Goal: Task Accomplishment & Management: Manage account settings

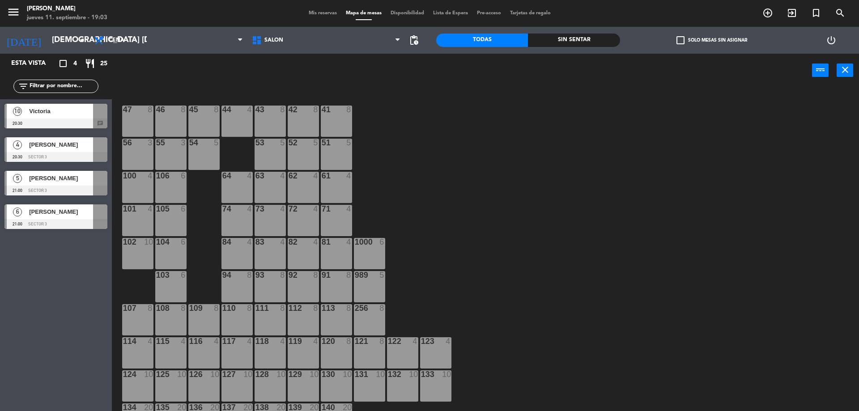
click at [322, 12] on span "Mis reservas" at bounding box center [322, 13] width 37 height 5
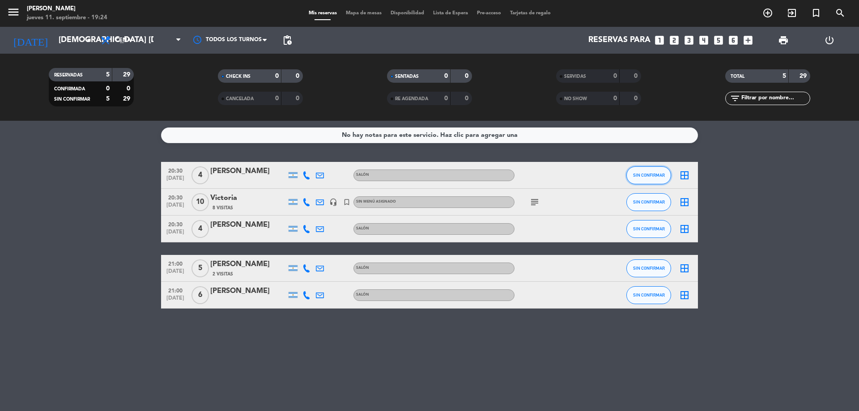
click at [644, 174] on span "SIN CONFIRMAR" at bounding box center [649, 175] width 32 height 5
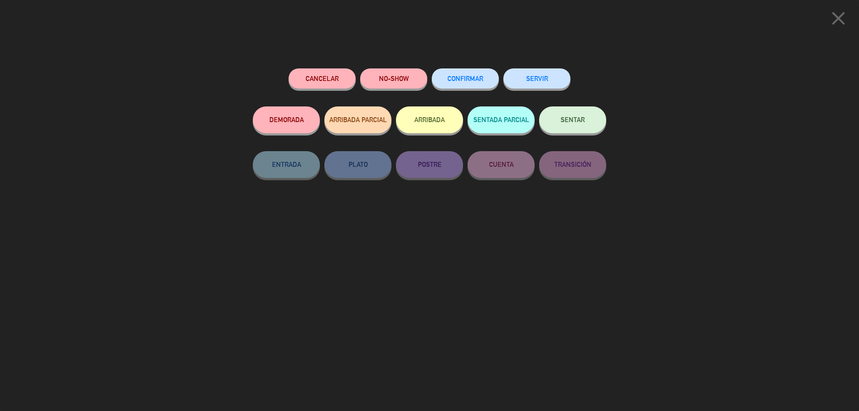
click at [478, 75] on button "CONFIRMAR" at bounding box center [464, 78] width 67 height 20
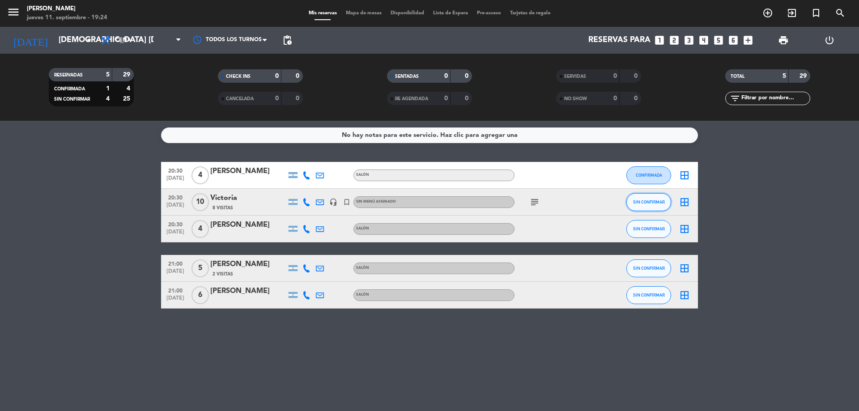
click at [647, 199] on span "SIN CONFIRMAR" at bounding box center [649, 201] width 32 height 5
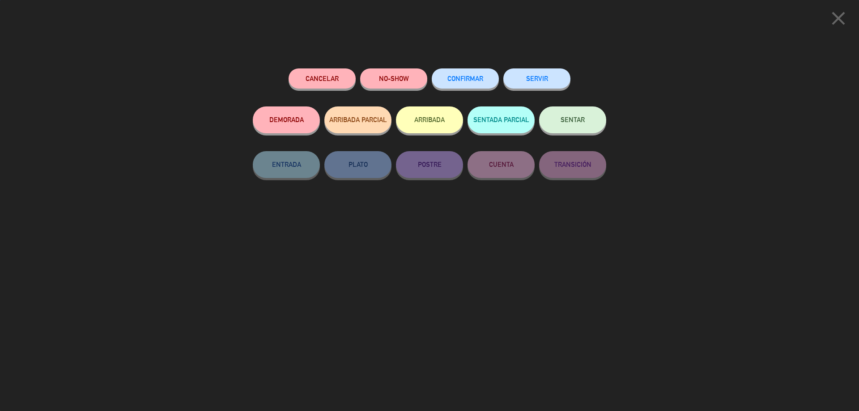
click at [467, 78] on span "CONFIRMAR" at bounding box center [465, 79] width 36 height 8
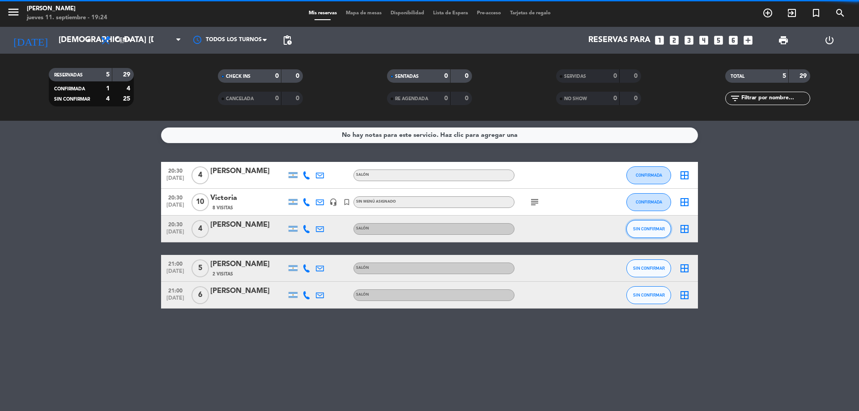
click at [651, 231] on span "SIN CONFIRMAR" at bounding box center [649, 228] width 32 height 5
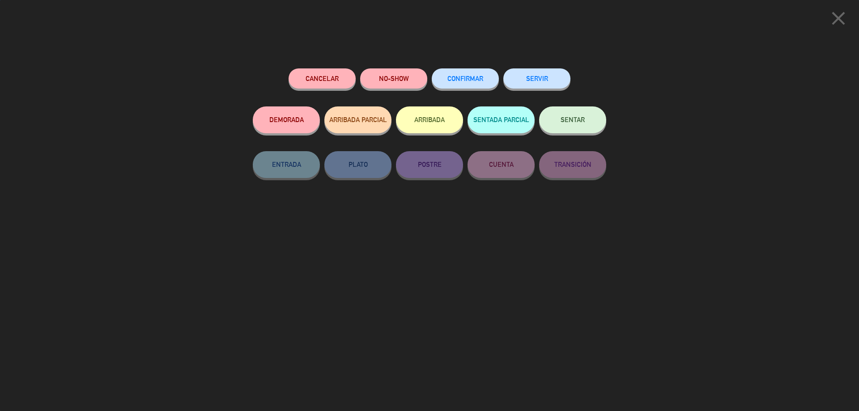
click at [466, 86] on button "CONFIRMAR" at bounding box center [464, 78] width 67 height 20
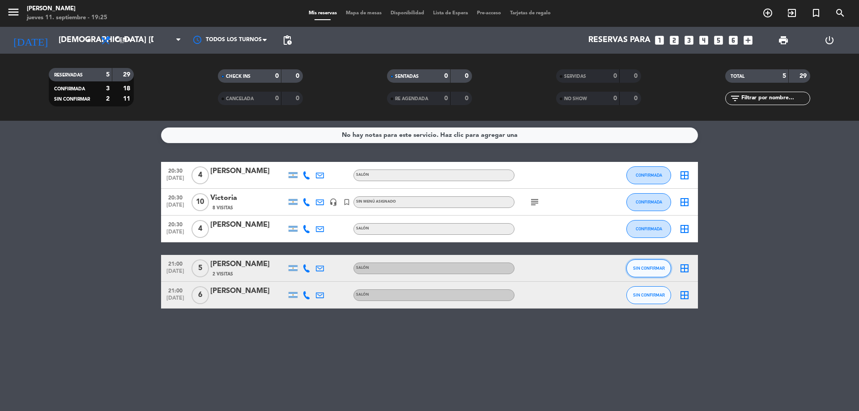
click at [654, 267] on span "SIN CONFIRMAR" at bounding box center [649, 268] width 32 height 5
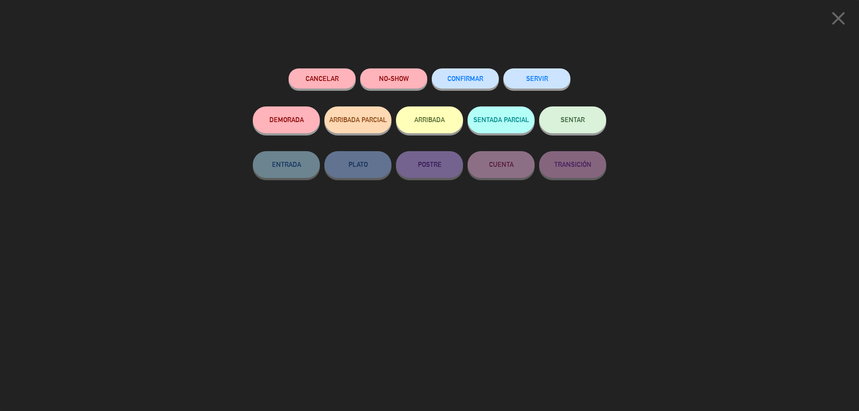
click at [478, 85] on button "CONFIRMAR" at bounding box center [464, 78] width 67 height 20
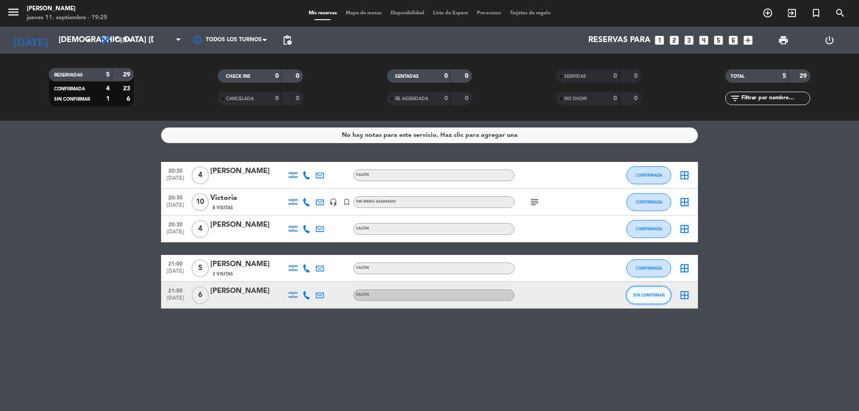
click at [654, 304] on button "SIN CONFIRMAR" at bounding box center [648, 295] width 45 height 18
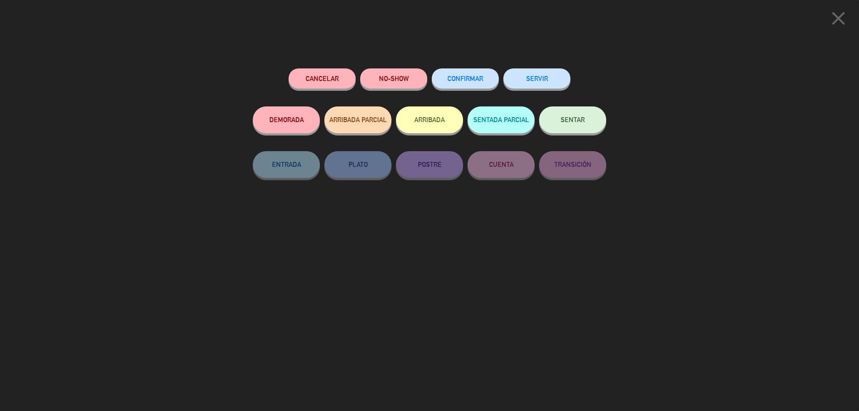
click at [473, 81] on span "CONFIRMAR" at bounding box center [465, 79] width 36 height 8
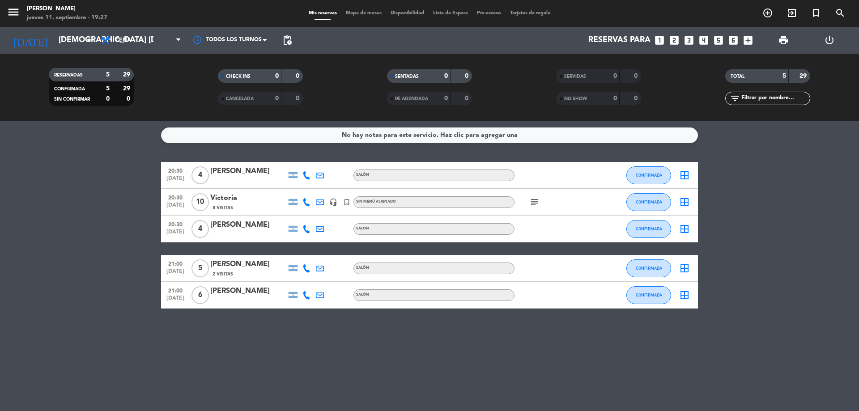
click at [535, 203] on icon "subject" at bounding box center [534, 202] width 11 height 11
